Goal: Task Accomplishment & Management: Complete application form

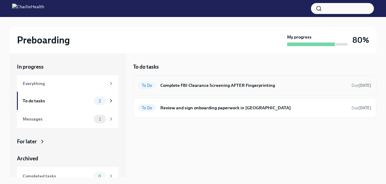
click at [196, 84] on h6 "Complete FBI Clearance Screening AFTER Fingerprinting" at bounding box center [253, 85] width 187 height 7
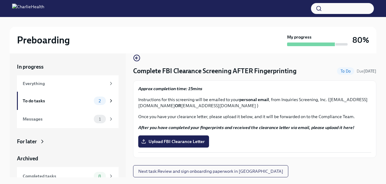
scroll to position [9, 0]
click at [170, 142] on span "Upload FBI Clearance Letter" at bounding box center [174, 141] width 62 height 6
click at [0, 0] on input "Upload FBI Clearance Letter" at bounding box center [0, 0] width 0 height 0
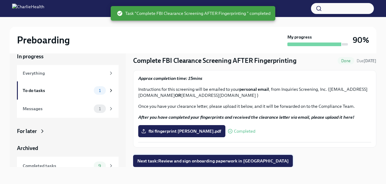
click at [209, 160] on span "Next task : Review and sign onboarding paperwork in [GEOGRAPHIC_DATA]" at bounding box center [212, 160] width 151 height 6
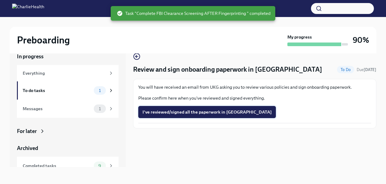
click at [188, 114] on span "I've reviewed/signed all the paperwork in [GEOGRAPHIC_DATA]" at bounding box center [207, 112] width 129 height 6
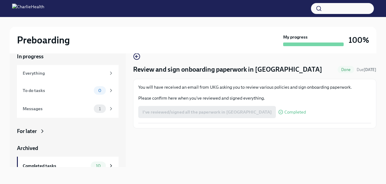
scroll to position [10, 0]
click at [29, 108] on div "Messages" at bounding box center [57, 108] width 69 height 7
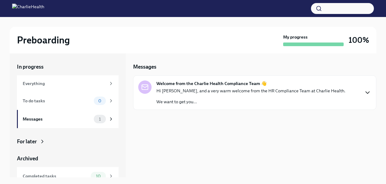
click at [367, 92] on icon "button" at bounding box center [367, 92] width 7 height 7
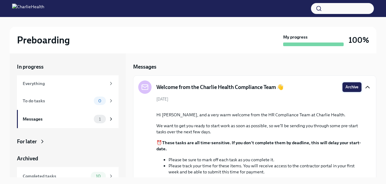
click at [349, 88] on span "Archive" at bounding box center [352, 87] width 13 height 6
